Goal: Find specific page/section: Find specific page/section

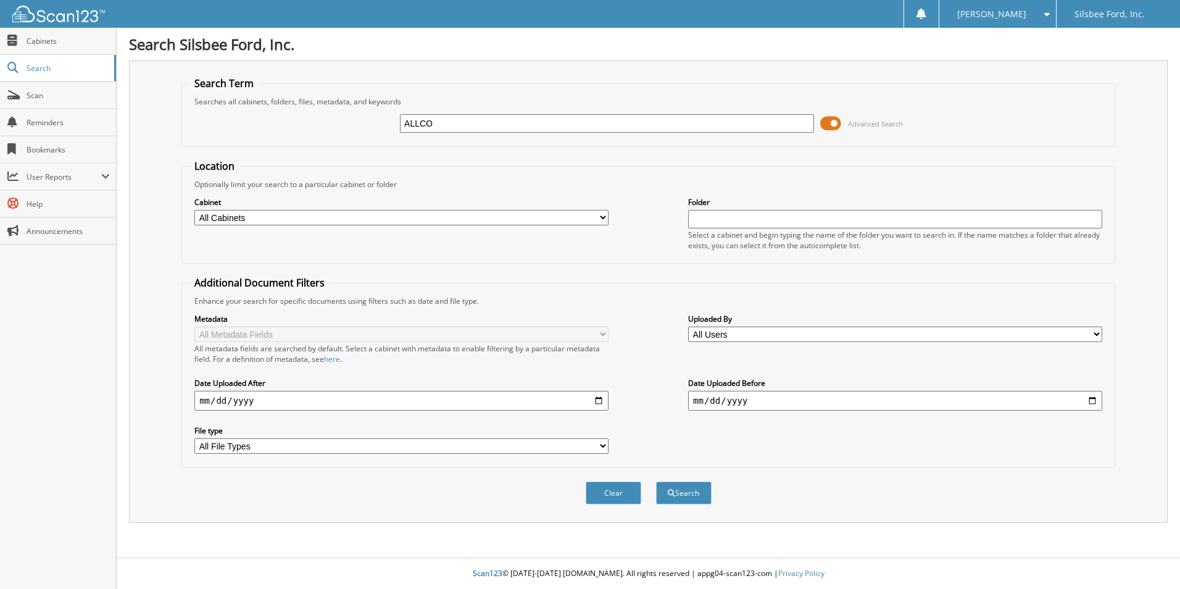
type input "ALLCO"
click at [656, 482] on button "Search" at bounding box center [684, 493] width 56 height 23
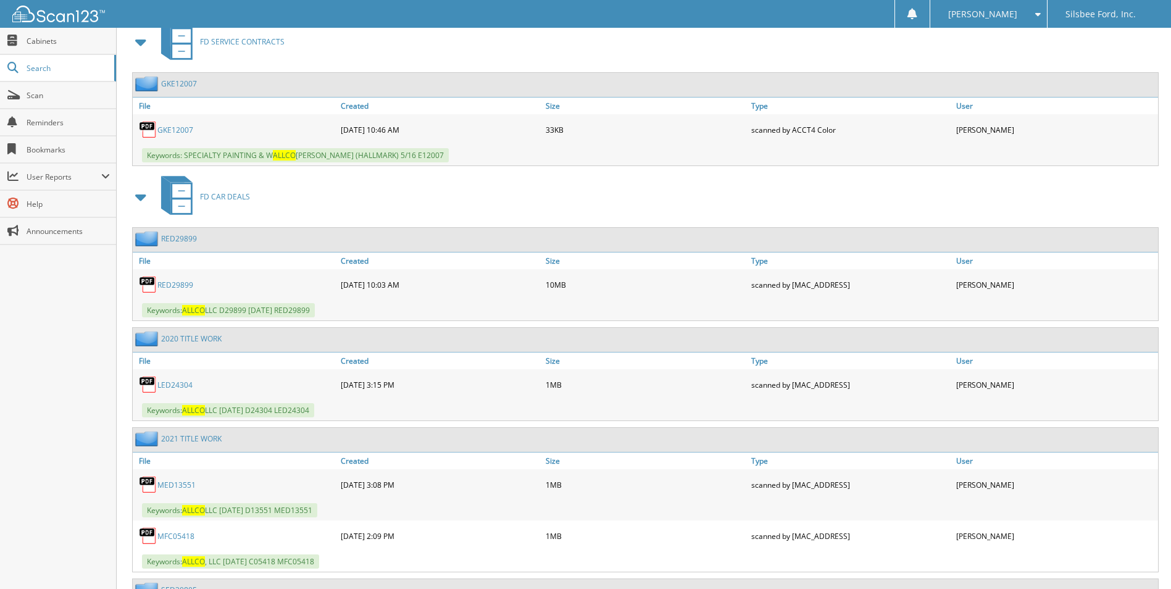
scroll to position [556, 0]
click at [184, 286] on link "RED29899" at bounding box center [175, 284] width 36 height 10
